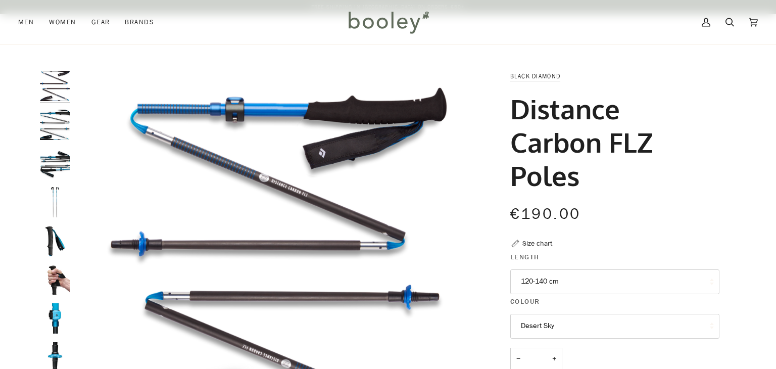
scroll to position [77, 0]
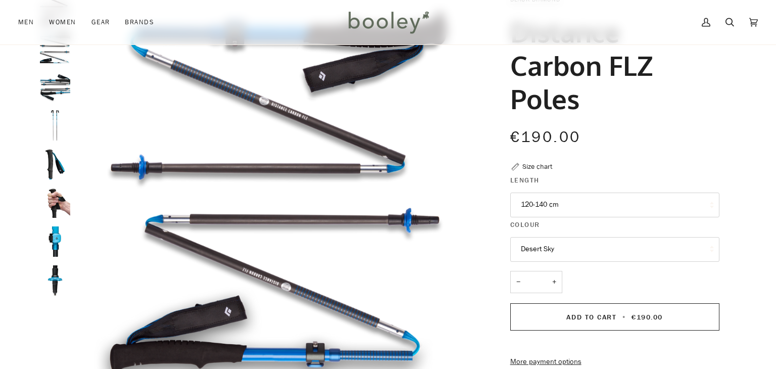
click at [616, 213] on button "120-140 cm" at bounding box center [614, 205] width 209 height 25
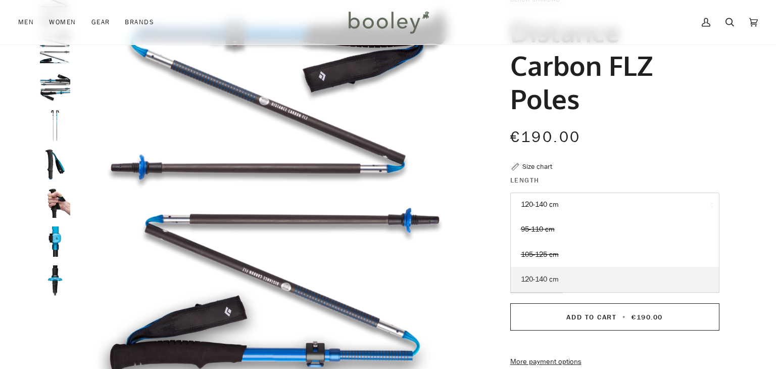
click at [533, 277] on span "120-140 cm" at bounding box center [540, 279] width 38 height 10
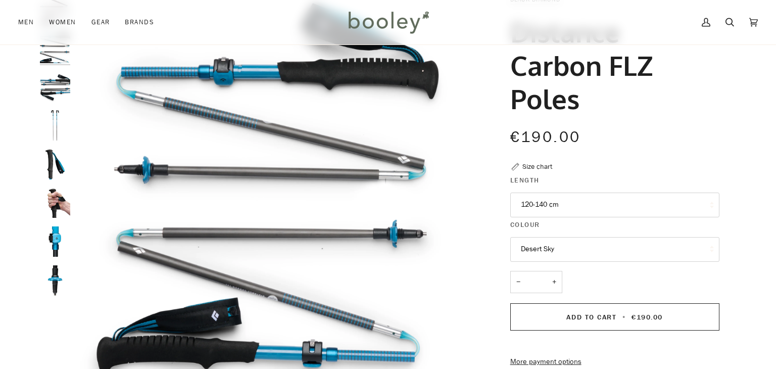
click at [558, 203] on button "120-140 cm" at bounding box center [614, 205] width 209 height 25
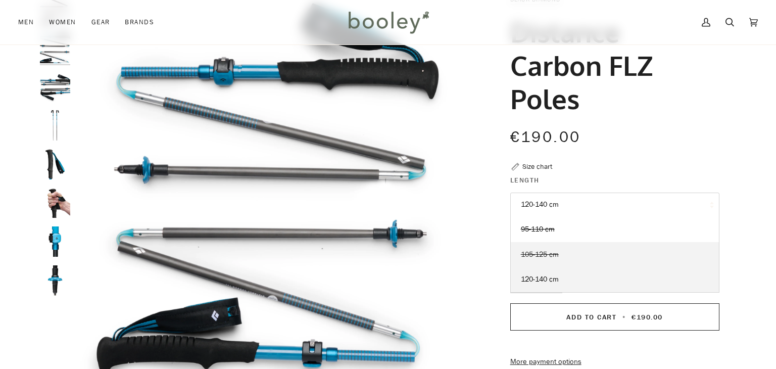
click at [543, 251] on span "105-125 cm" at bounding box center [540, 255] width 38 height 10
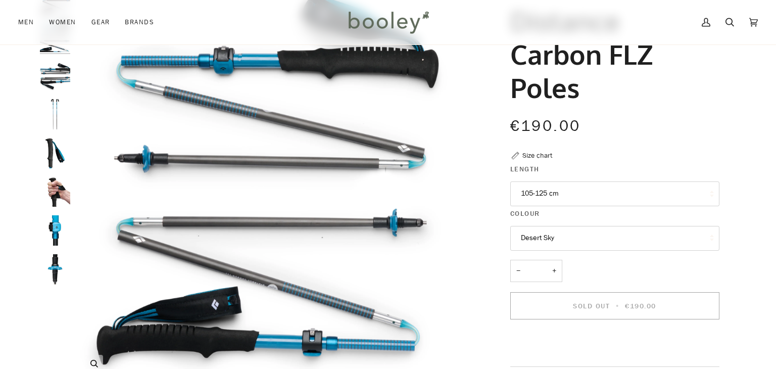
scroll to position [87, 0]
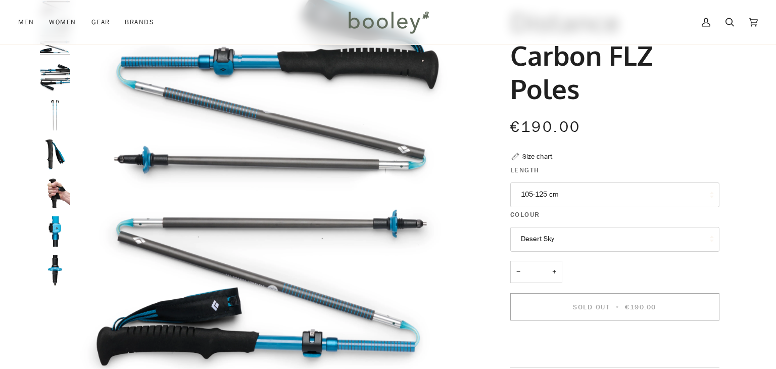
click at [531, 233] on button "Desert Sky" at bounding box center [614, 239] width 209 height 25
click at [531, 236] on button "Desert Sky" at bounding box center [614, 239] width 209 height 25
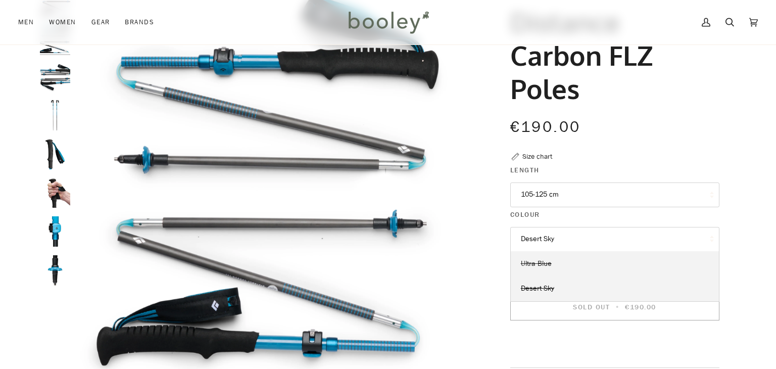
click at [536, 255] on link "Ultra Blue" at bounding box center [615, 263] width 208 height 25
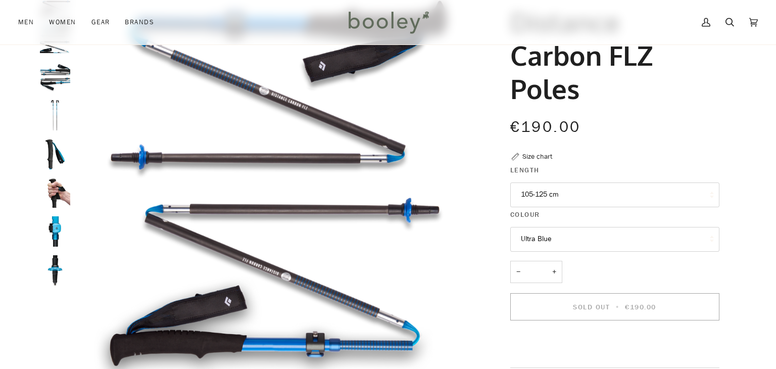
click at [540, 196] on button "105-125 cm" at bounding box center [614, 194] width 209 height 25
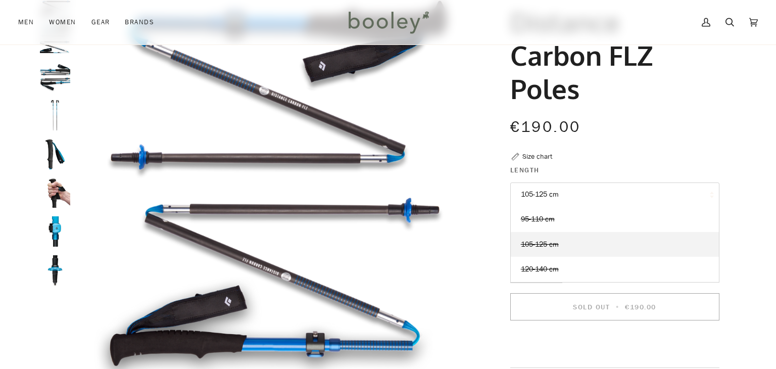
click at [479, 241] on div "Black Diamond Distance Carbon FLZ Poles €190.00 Sale • Save Size chart Length 1…" at bounding box center [605, 261] width 261 height 555
